Goal: Check status: Check status

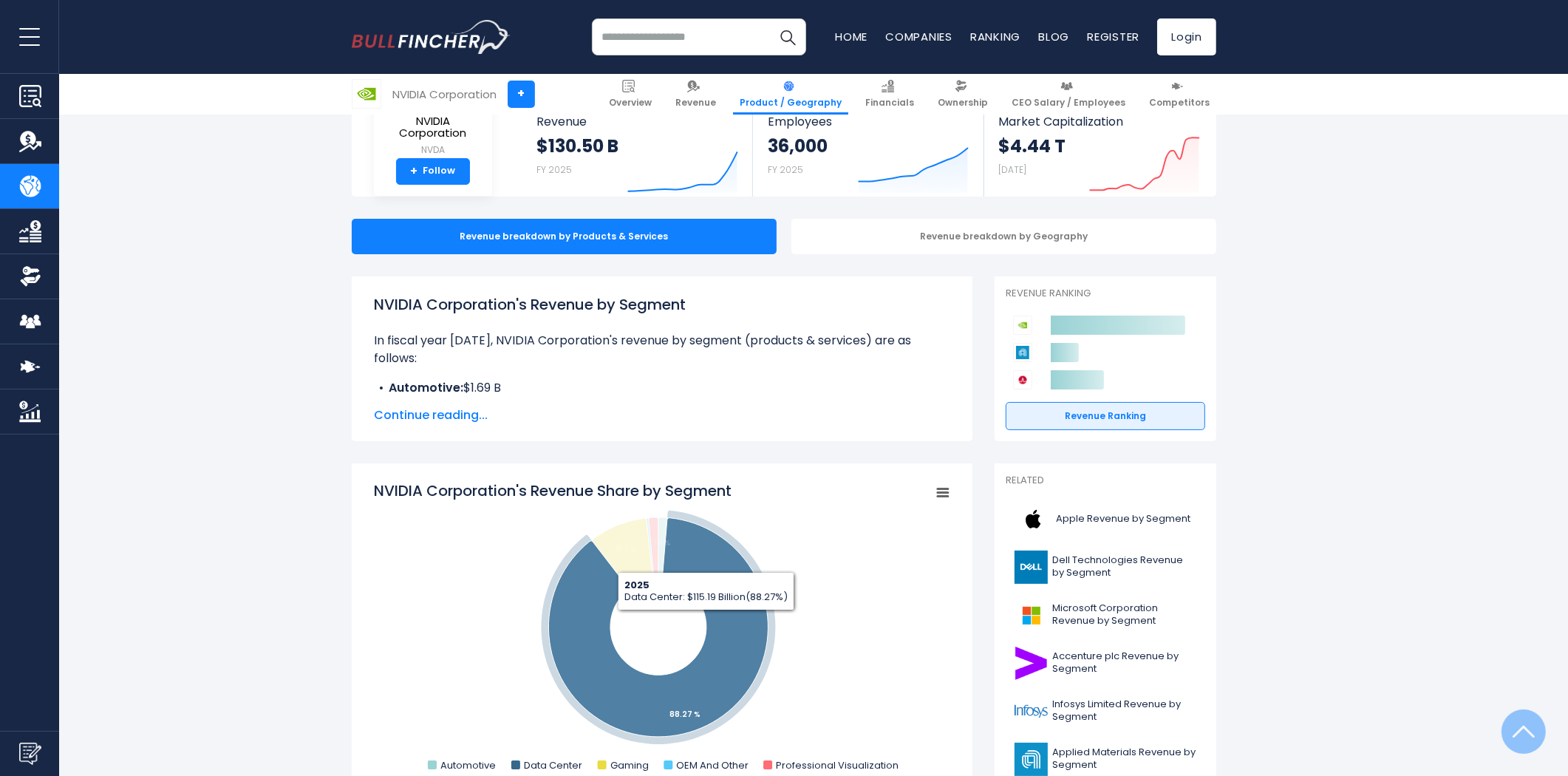
scroll to position [246, 0]
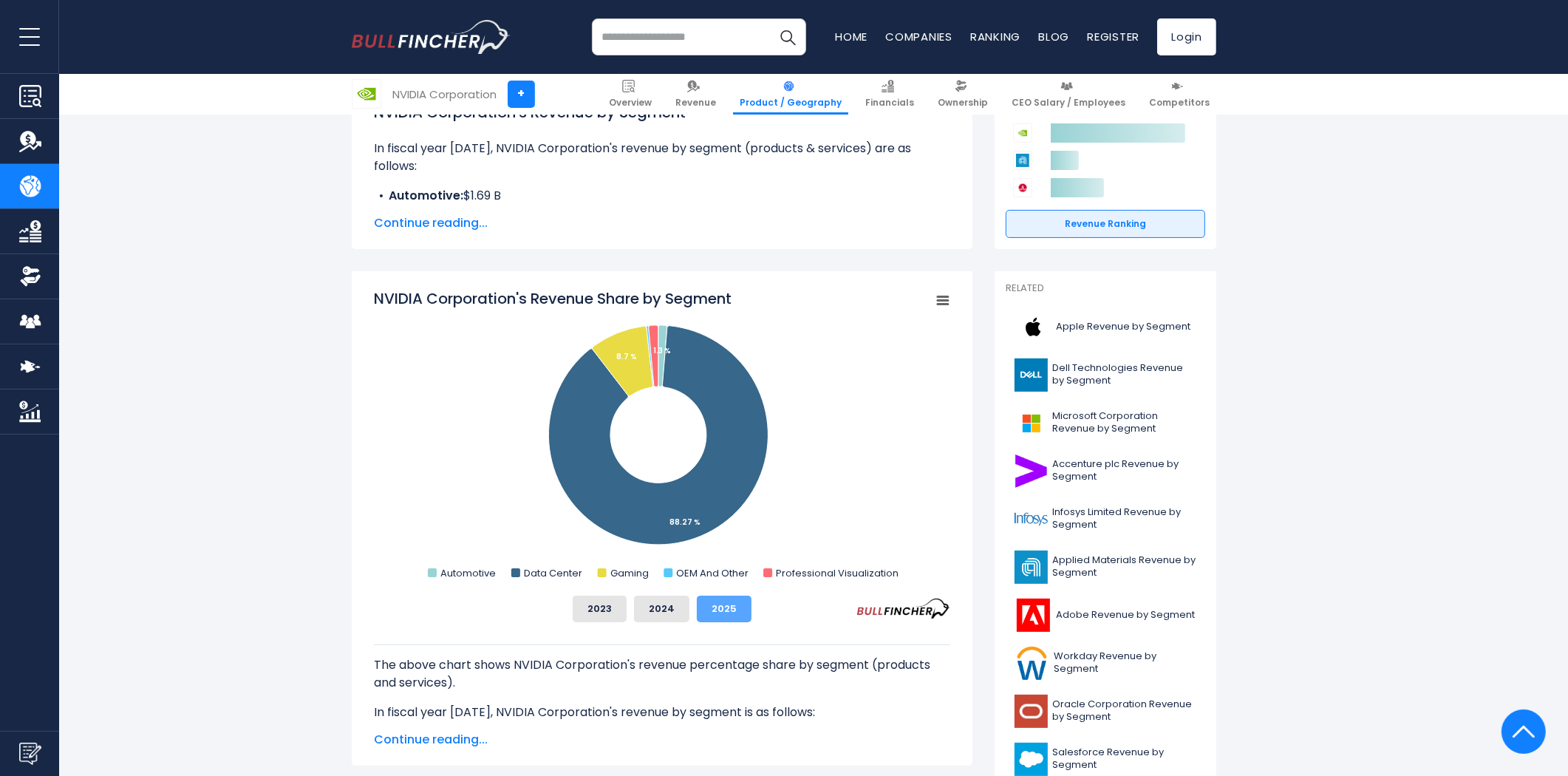
click at [727, 604] on button "2025" at bounding box center [723, 609] width 54 height 27
click at [661, 602] on button "2024" at bounding box center [661, 609] width 55 height 27
click at [611, 613] on button "2023" at bounding box center [600, 609] width 54 height 27
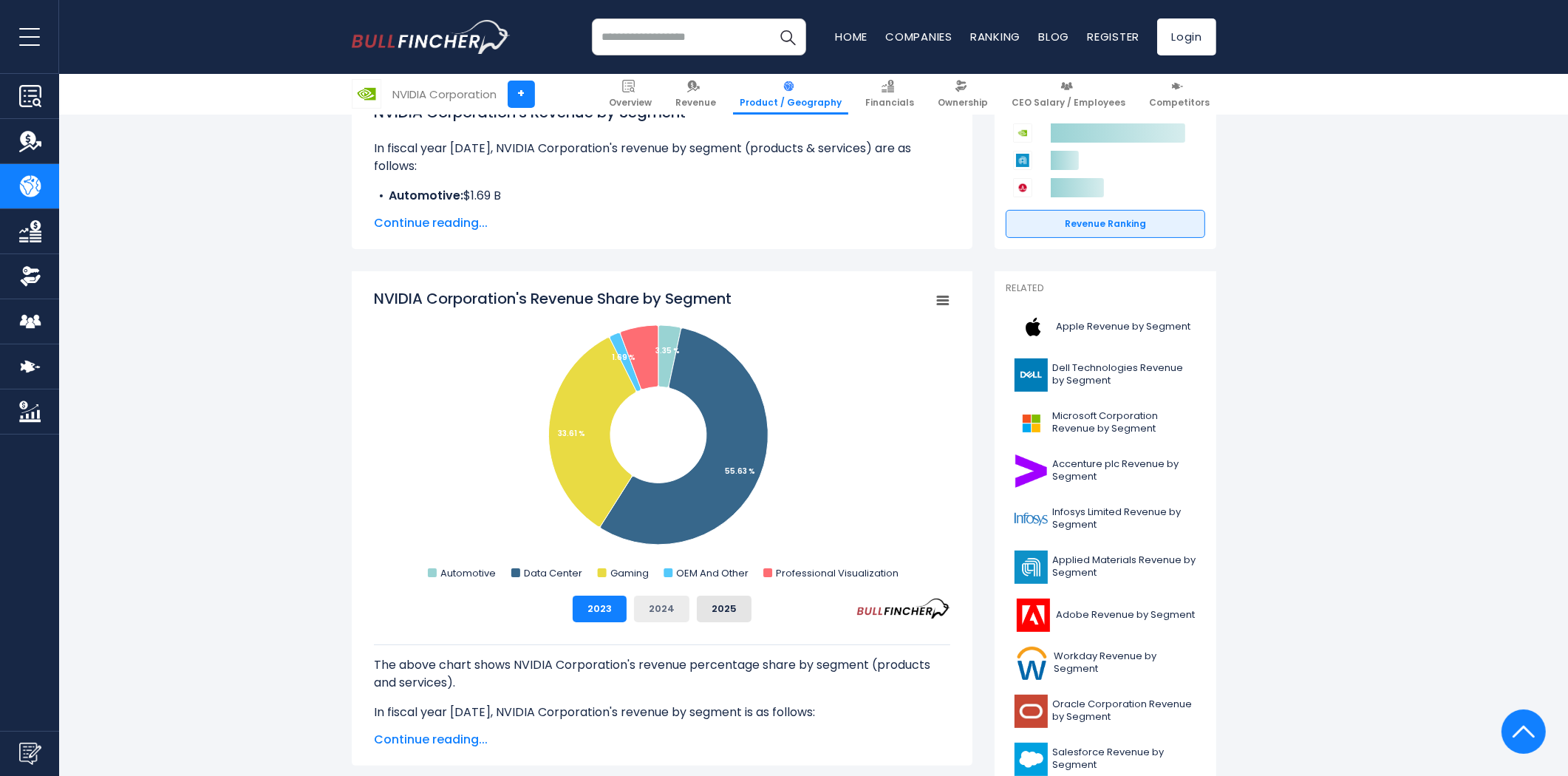
click at [661, 608] on button "2024" at bounding box center [661, 609] width 55 height 27
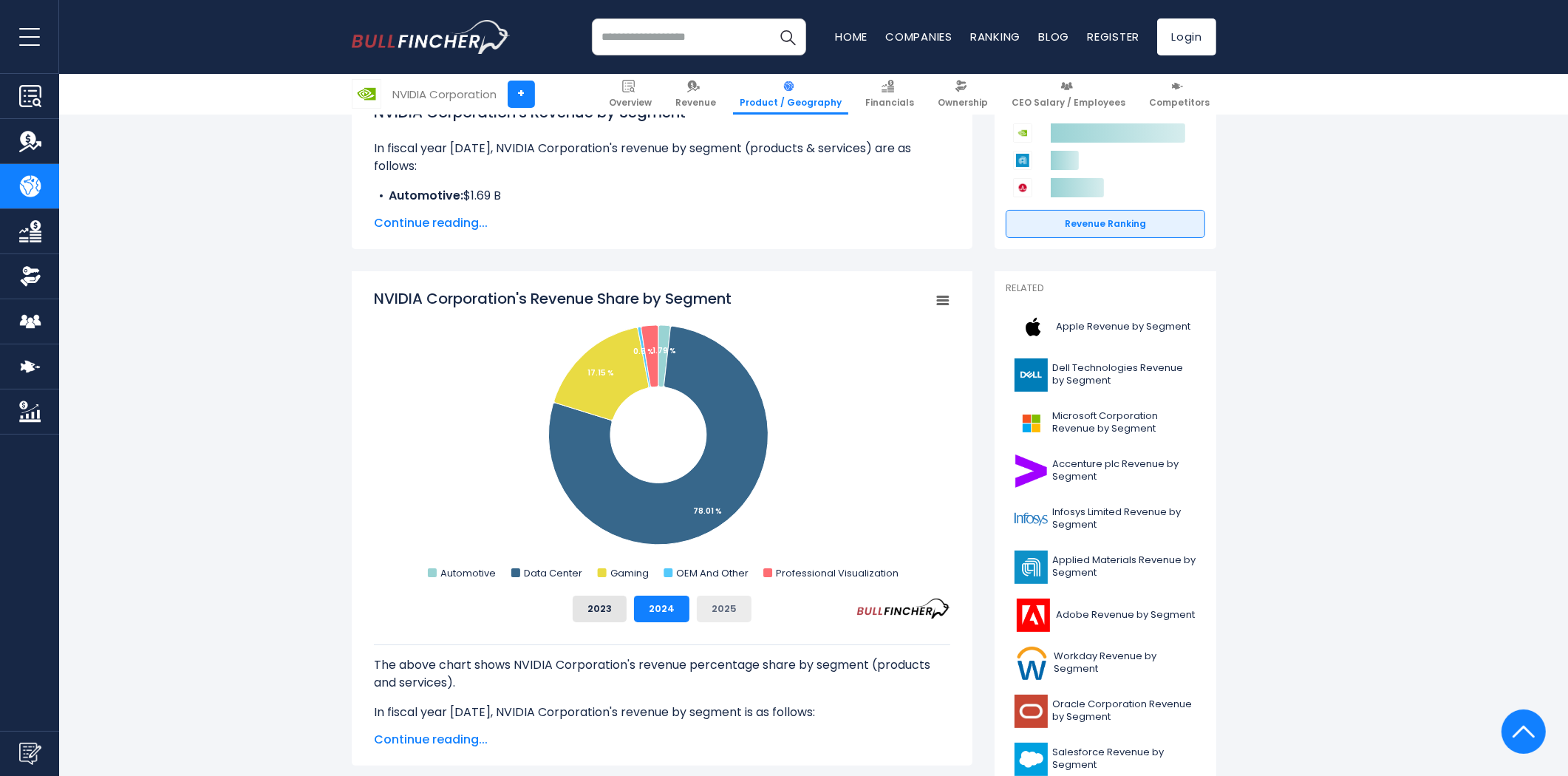
click at [723, 604] on button "2025" at bounding box center [723, 609] width 54 height 27
click at [670, 609] on button "2024" at bounding box center [661, 609] width 55 height 27
click at [603, 611] on button "2023" at bounding box center [600, 609] width 54 height 27
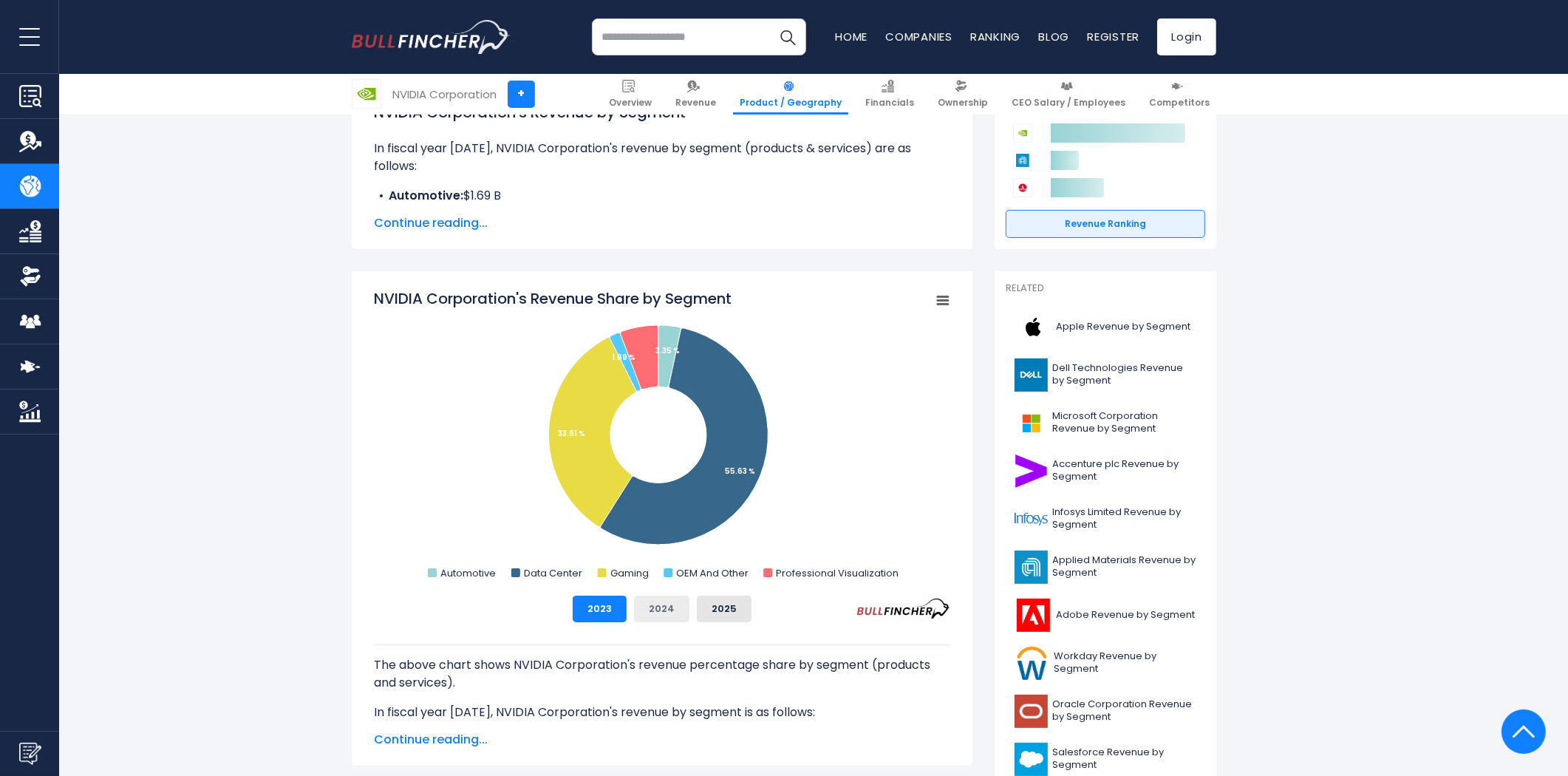
click at [667, 604] on button "2024" at bounding box center [661, 609] width 55 height 27
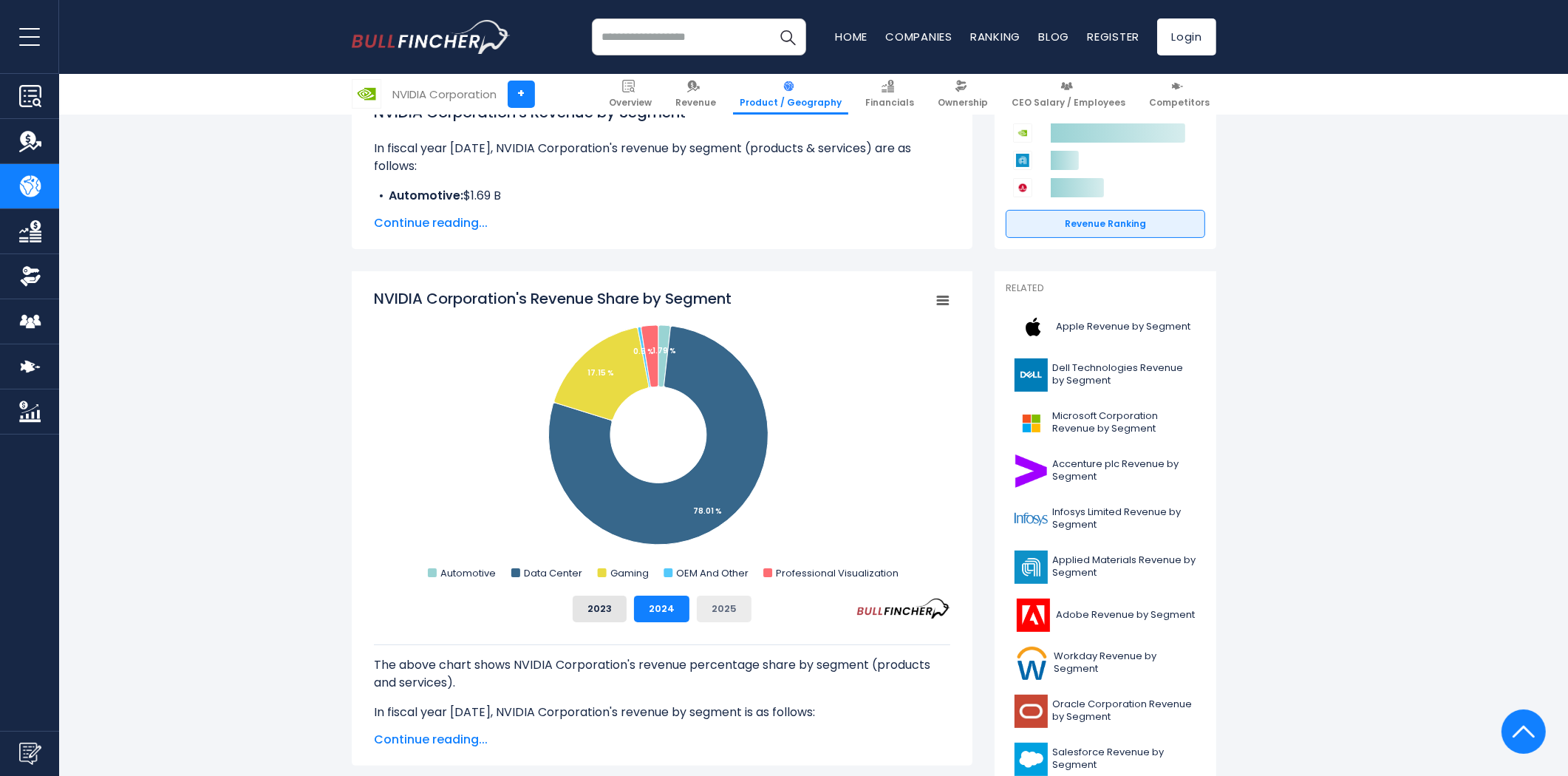
click at [738, 600] on button "2025" at bounding box center [723, 609] width 54 height 27
